Goal: Information Seeking & Learning: Learn about a topic

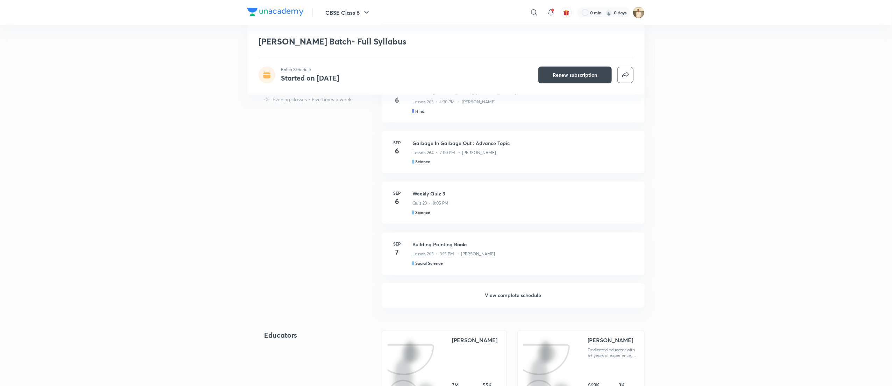
scroll to position [512, 0]
drag, startPoint x: 706, startPoint y: 165, endPoint x: 441, endPoint y: 298, distance: 296.2
click at [441, 298] on h6 "View complete schedule" at bounding box center [513, 294] width 263 height 24
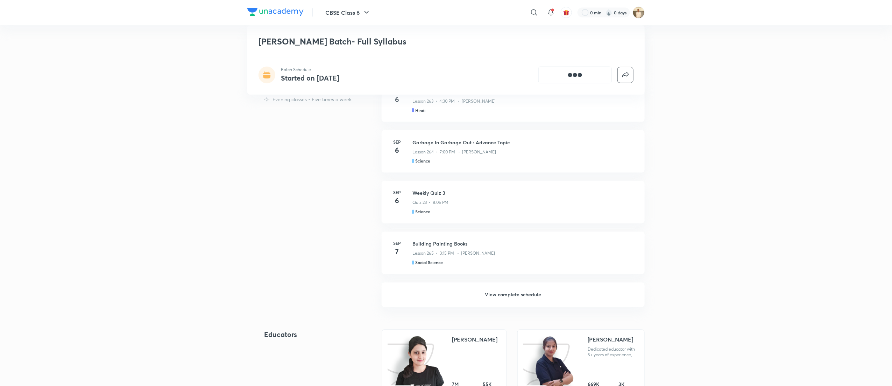
click at [441, 298] on h6 "View complete schedule" at bounding box center [513, 294] width 263 height 24
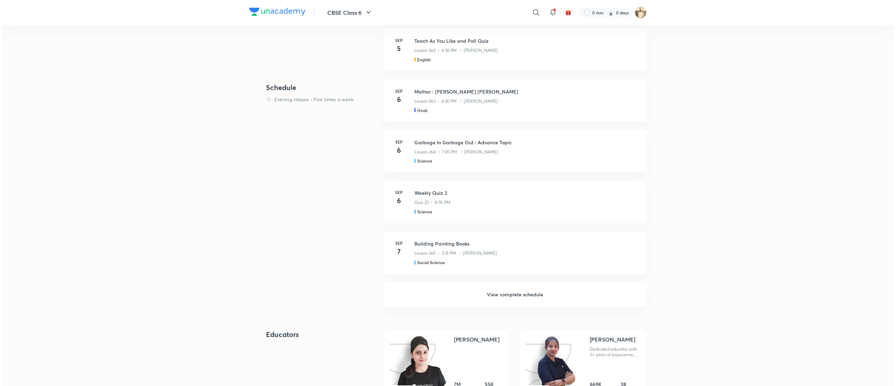
scroll to position [0, 0]
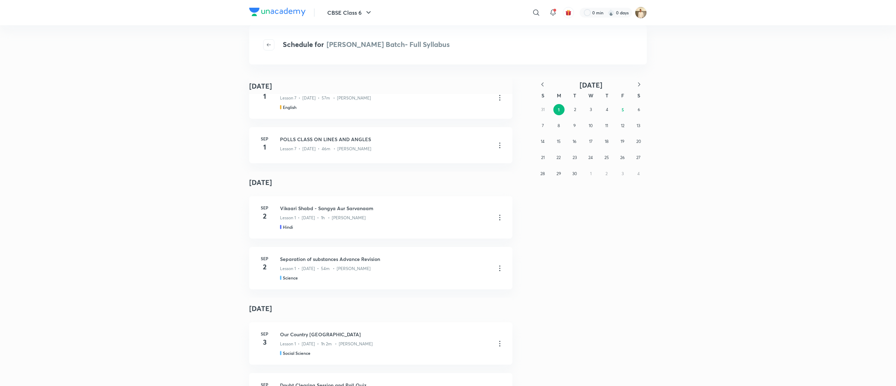
scroll to position [451, 0]
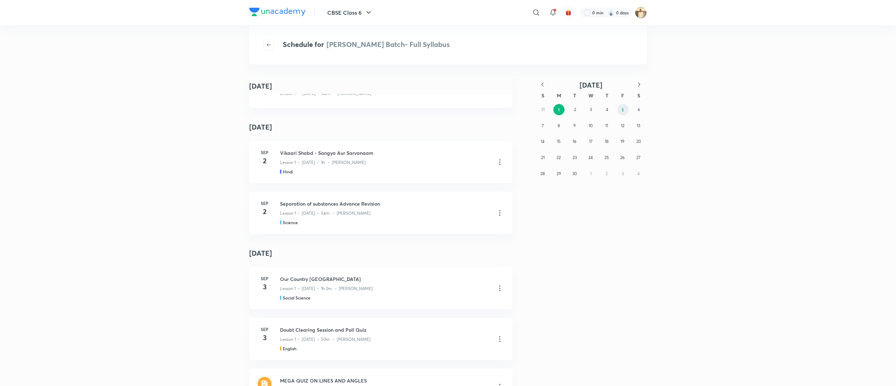
click at [623, 107] on abbr "5" at bounding box center [622, 110] width 2 height 6
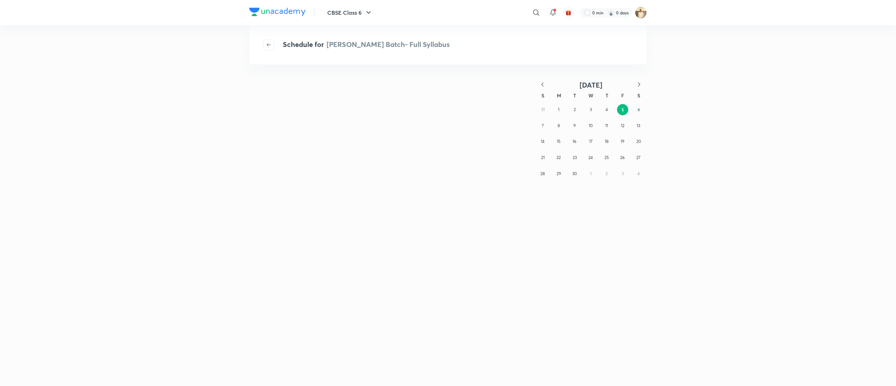
scroll to position [0, 0]
